Goal: Use online tool/utility: Utilize a website feature to perform a specific function

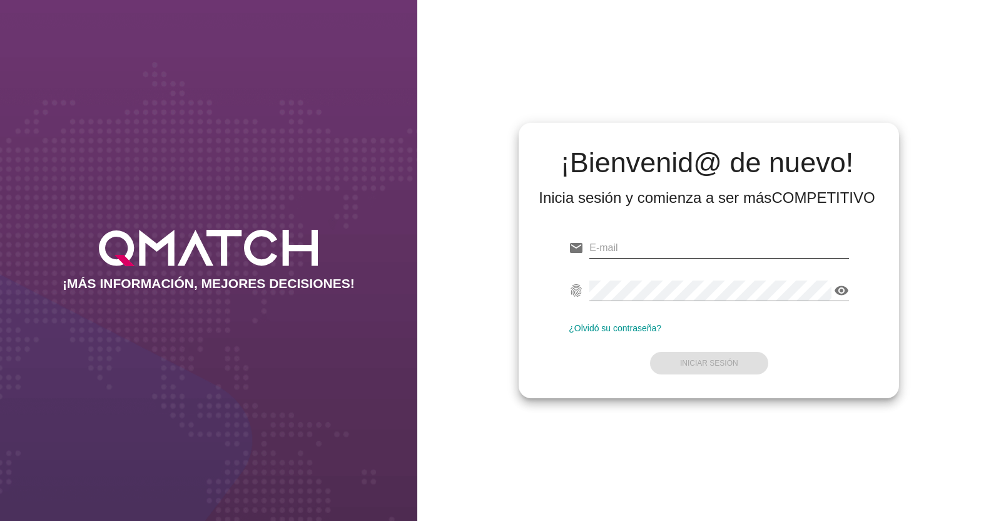
click at [656, 251] on input "email" at bounding box center [719, 248] width 260 height 20
paste input "[EMAIL_ADDRESS][DOMAIN_NAME]"
type input "[EMAIL_ADDRESS][DOMAIN_NAME]"
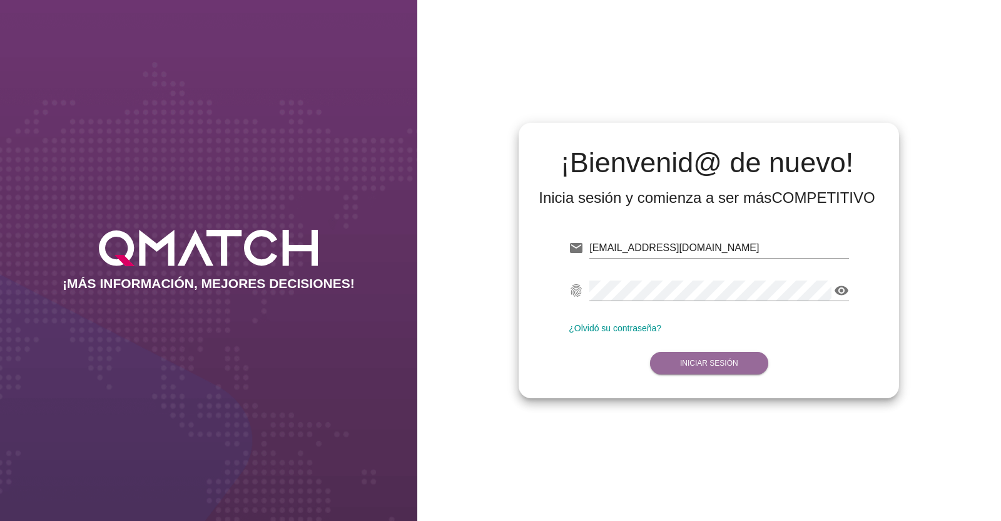
click at [670, 352] on button "Iniciar Sesión" at bounding box center [709, 363] width 118 height 23
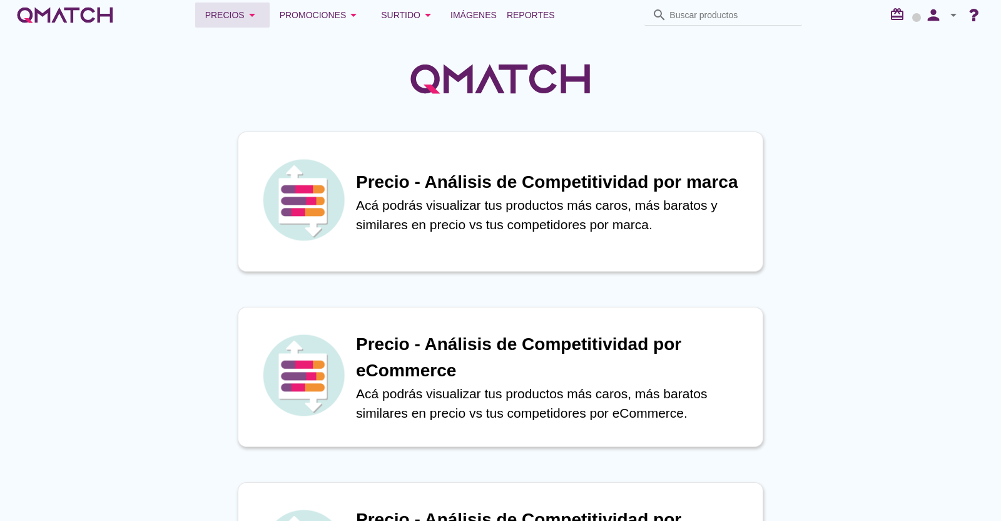
click at [219, 14] on div "Precios arrow_drop_down" at bounding box center [232, 15] width 54 height 15
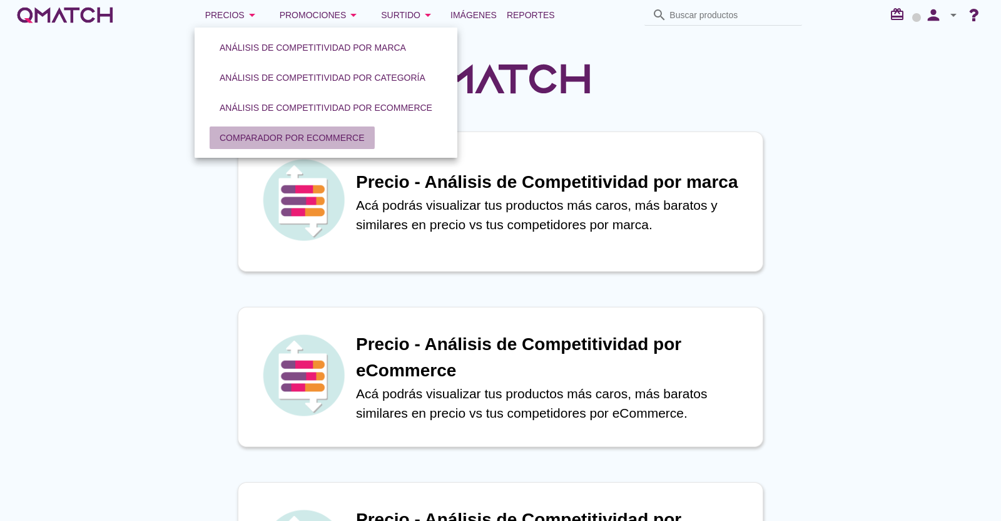
click at [285, 139] on div "Comparador por eCommerce" at bounding box center [292, 137] width 145 height 13
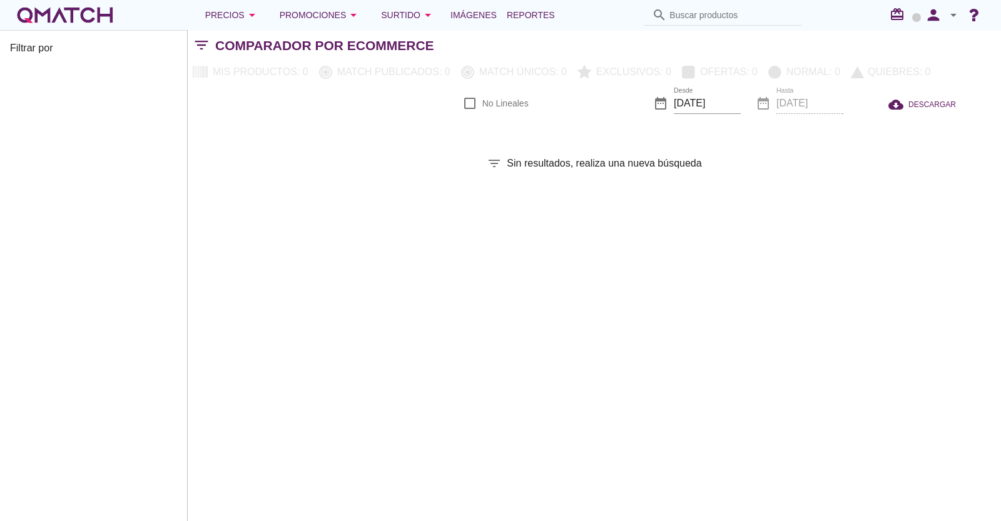
checkbox input "false"
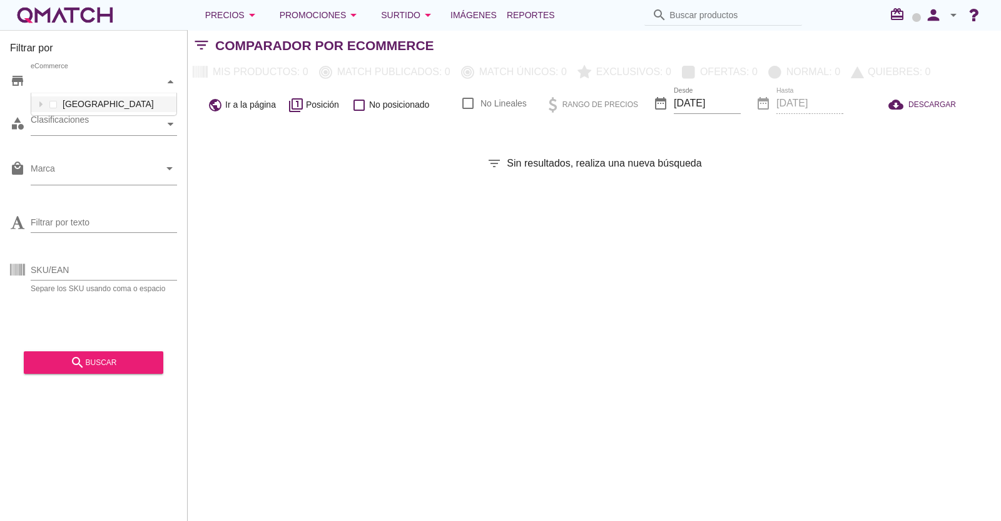
click at [120, 86] on div "eCommerce" at bounding box center [98, 81] width 134 height 13
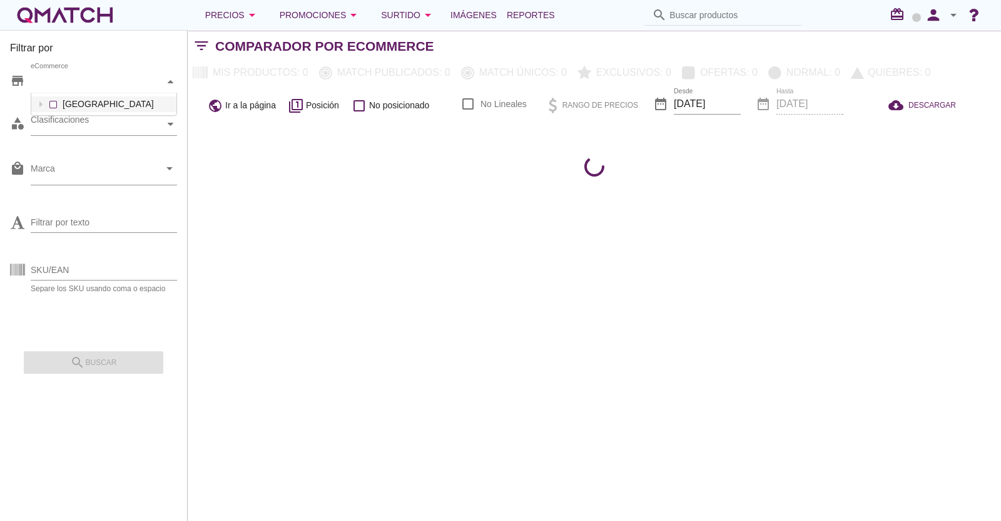
click at [58, 99] on div "[GEOGRAPHIC_DATA]" at bounding box center [104, 104] width 146 height 23
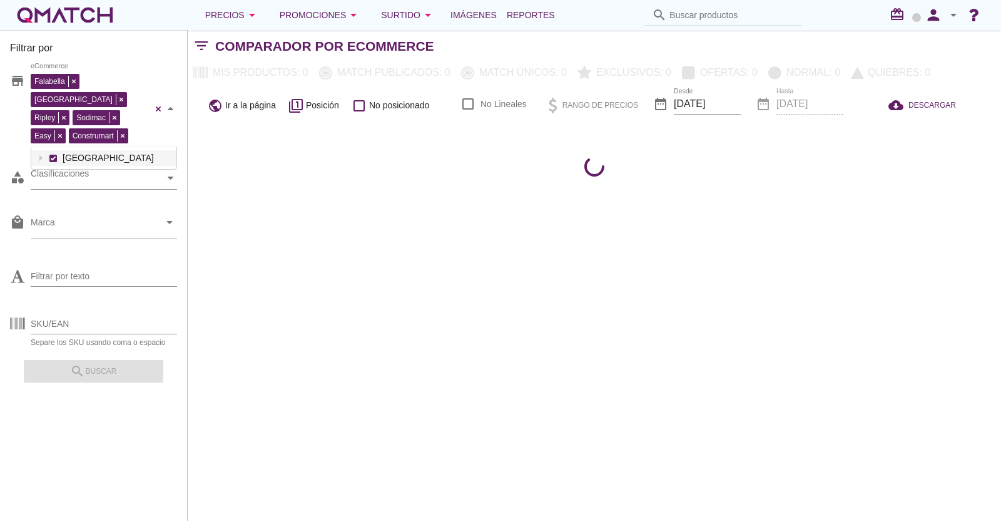
click at [56, 101] on div "Falabella [GEOGRAPHIC_DATA][PERSON_NAME] Sodimac Easy Construmart eCommerce [GE…" at bounding box center [104, 109] width 146 height 76
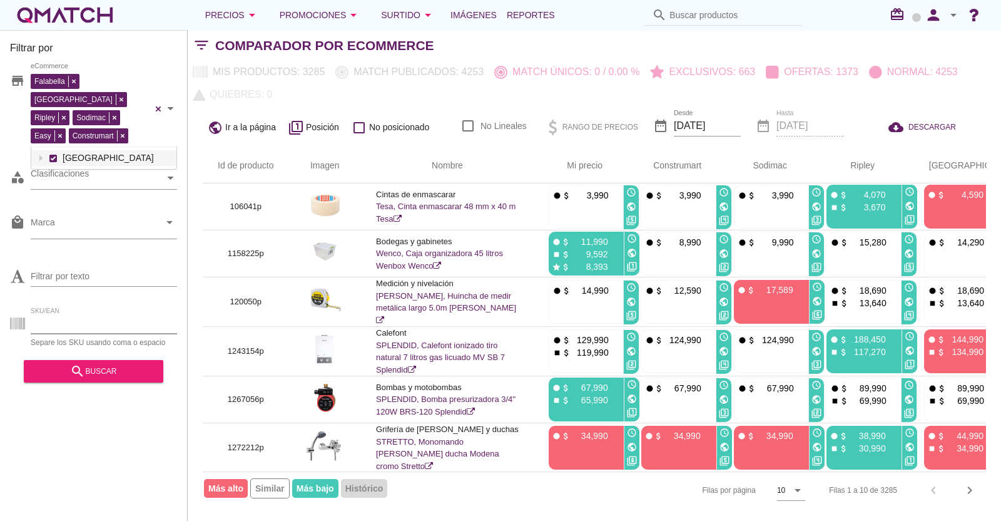
click at [91, 314] on input "SKU/EAN" at bounding box center [104, 324] width 146 height 20
paste input "Miin2017."
type input "Miin2017."
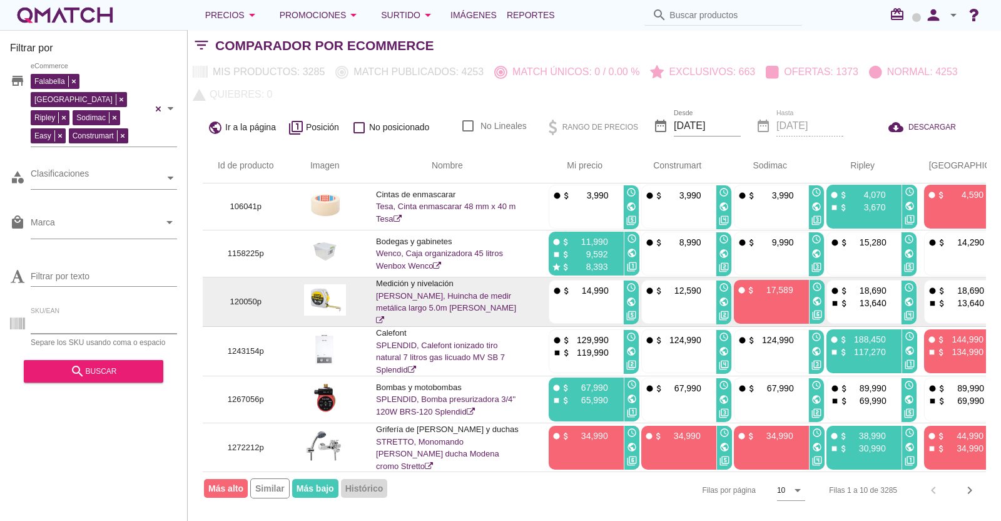
paste input "1300279p 1198003p 1459319p 1450408p"
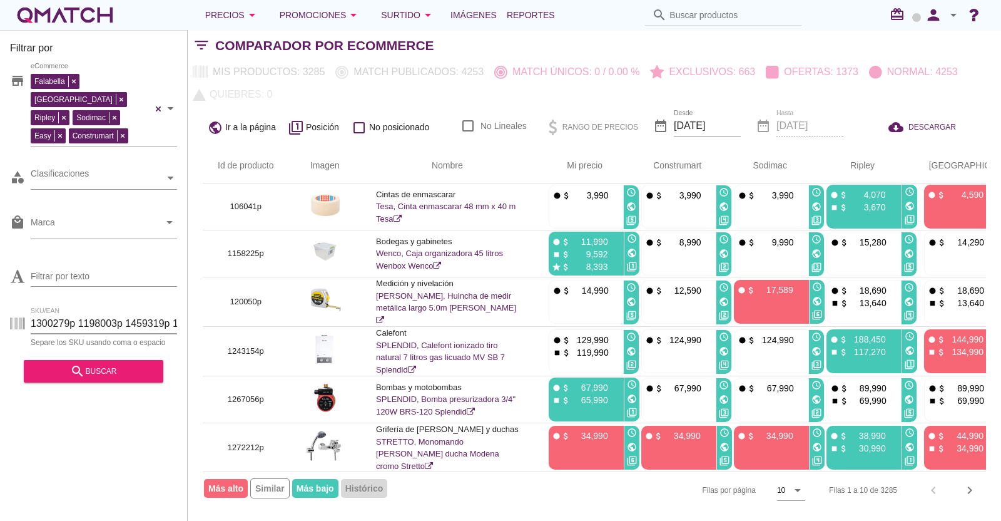
scroll to position [0, 39]
type input "1300279p 1198003p 1459319p 1450408p"
click at [59, 364] on div "search buscar" at bounding box center [94, 371] width 120 height 15
